Goal: Information Seeking & Learning: Learn about a topic

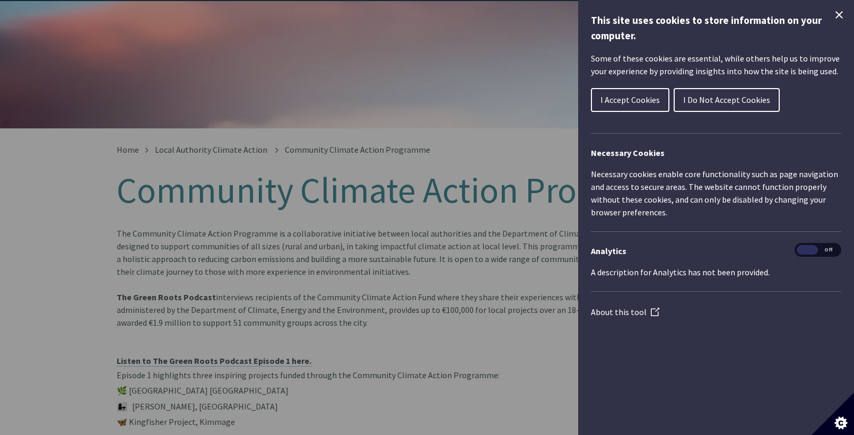
scroll to position [92, 0]
click at [837, 15] on icon "Close Cookie Control" at bounding box center [838, 14] width 13 height 13
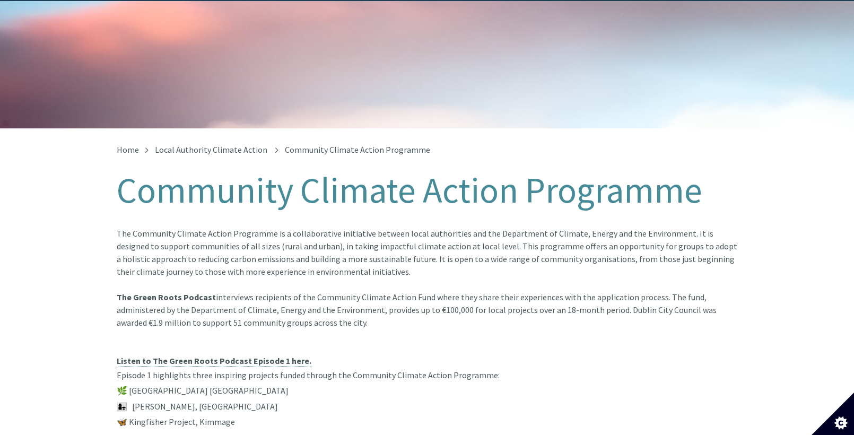
click at [280, 183] on h1 "Community Climate Action Programme" at bounding box center [427, 190] width 620 height 39
drag, startPoint x: 132, startPoint y: 183, endPoint x: 165, endPoint y: 176, distance: 34.2
click at [165, 176] on h1 "Community Climate Action Programme" at bounding box center [427, 190] width 620 height 39
drag, startPoint x: 487, startPoint y: 223, endPoint x: 672, endPoint y: 213, distance: 185.3
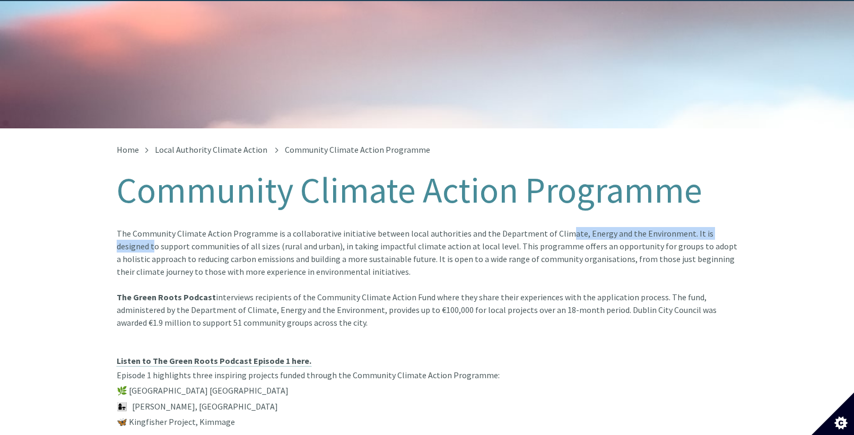
copy article "Department of Climate, Energy and the Environment"
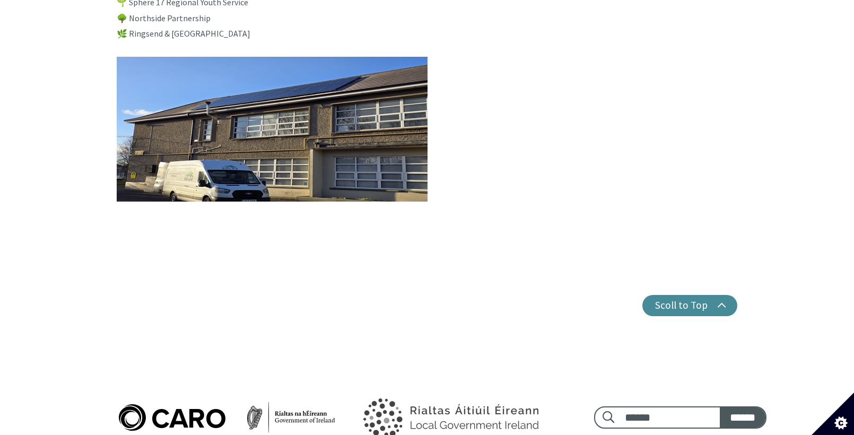
scroll to position [0, 0]
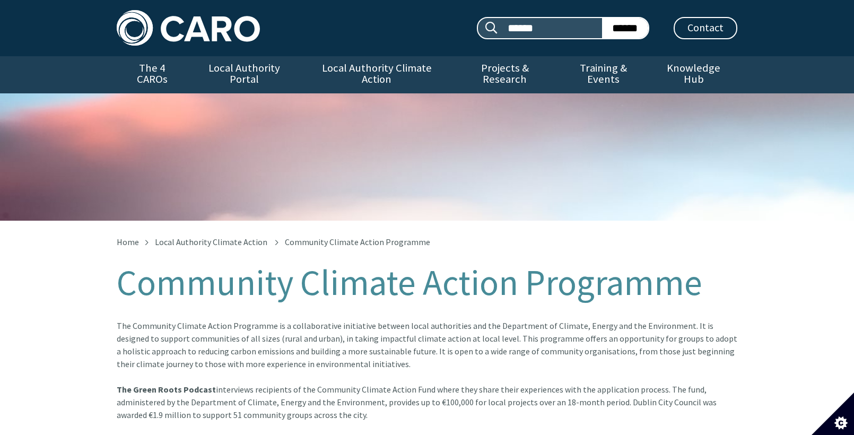
click at [332, 236] on span "Community Climate Action Programme" at bounding box center [357, 241] width 145 height 11
click at [232, 236] on link "Local Authority Climate Action" at bounding box center [211, 241] width 112 height 11
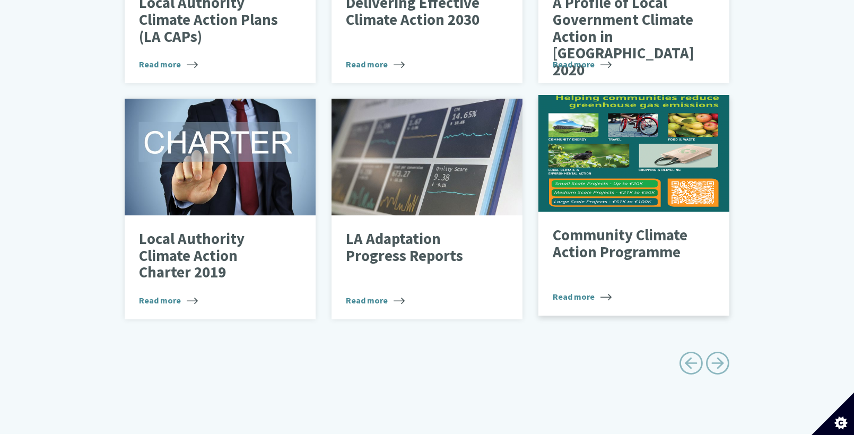
scroll to position [560, 0]
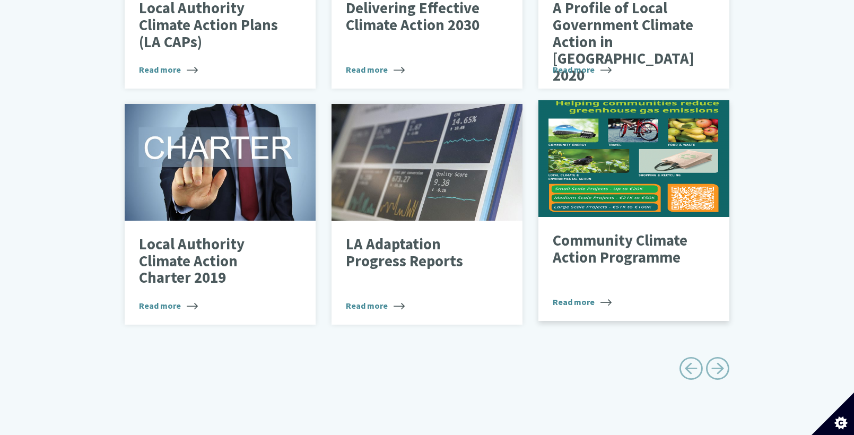
click at [596, 234] on p "Community Climate Action Programme" at bounding box center [625, 248] width 146 height 33
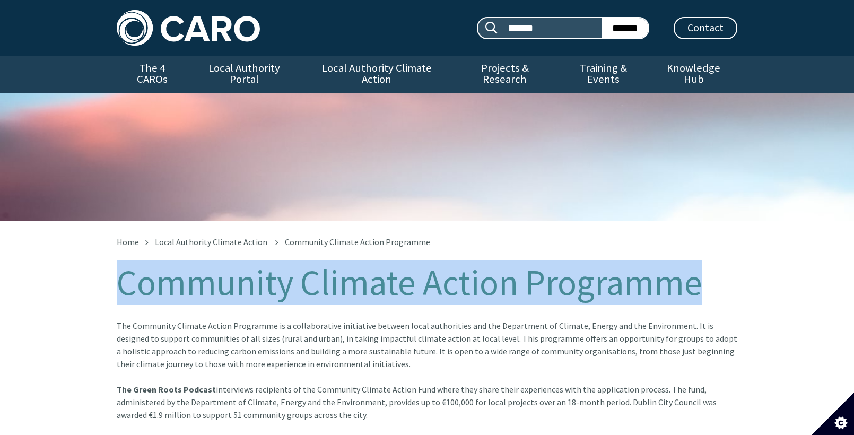
drag, startPoint x: 124, startPoint y: 264, endPoint x: 714, endPoint y: 277, distance: 590.3
click at [714, 277] on h1 "Community Climate Action Programme" at bounding box center [427, 282] width 620 height 39
copy h1 "Community Climate Action Programme"
